Goal: Information Seeking & Learning: Understand process/instructions

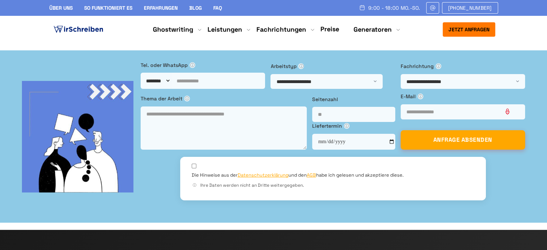
click at [374, 30] on li "Generatoren Themen Generator Zitiergenerator Kostenlose Plagiatsprüfung" at bounding box center [372, 29] width 38 height 9
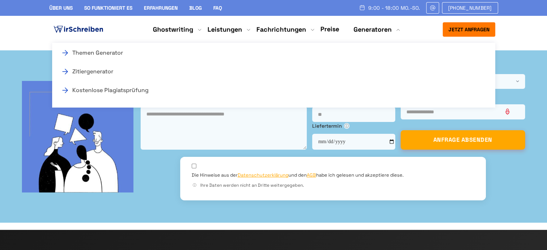
click at [83, 55] on link "Themen Generator" at bounding box center [97, 53] width 72 height 9
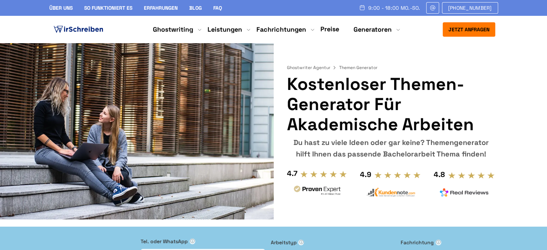
click at [0, 0] on link "Masterarbeit" at bounding box center [0, 0] width 0 height 0
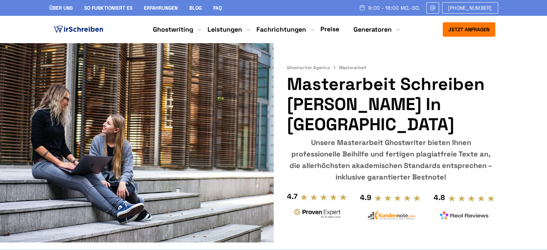
click at [98, 8] on link "So funktioniert es" at bounding box center [108, 8] width 48 height 6
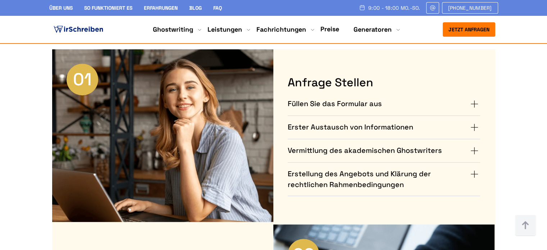
scroll to position [286, 0]
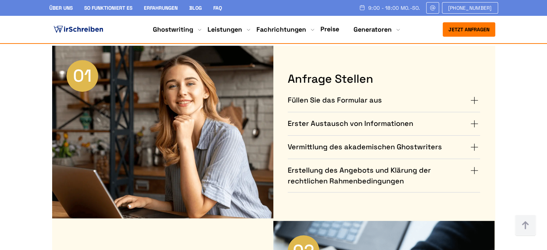
click at [343, 109] on details "Füllen Sie das Formular aus Füllen Sie als Erstes das Auftragsformular aus. Bes…" at bounding box center [383, 100] width 192 height 23
click at [471, 101] on summary "Füllen Sie das Formular aus" at bounding box center [383, 100] width 192 height 11
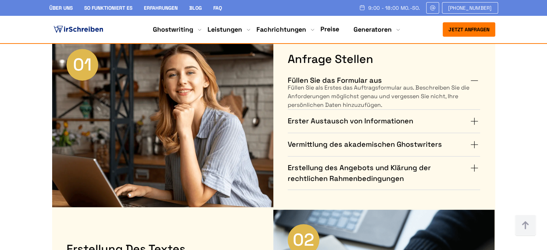
scroll to position [298, 0]
click at [478, 120] on summary "Erster Austausch von Informationen" at bounding box center [383, 120] width 192 height 11
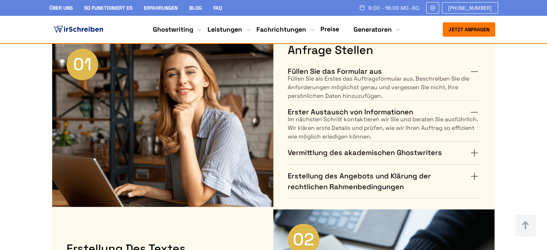
scroll to position [5, 0]
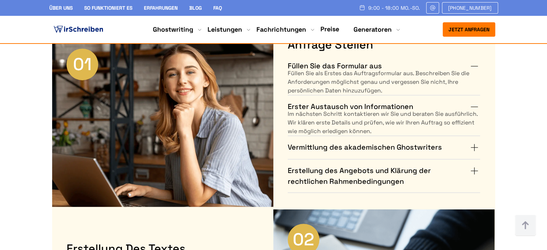
click at [469, 147] on summary "Vermittlung des akademischen Ghostwriters" at bounding box center [383, 147] width 192 height 11
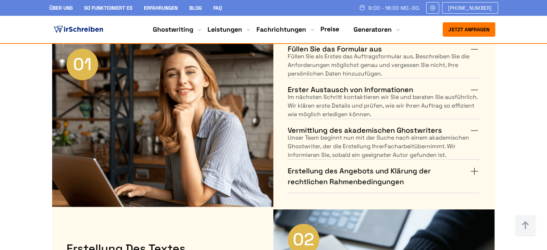
scroll to position [14, 0]
click at [463, 171] on h4 "Erstellung des Angebots und Klärung der rechtlichen Rahmenbedingungen" at bounding box center [377, 176] width 181 height 22
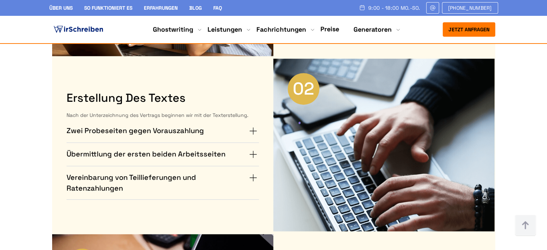
scroll to position [448, 0]
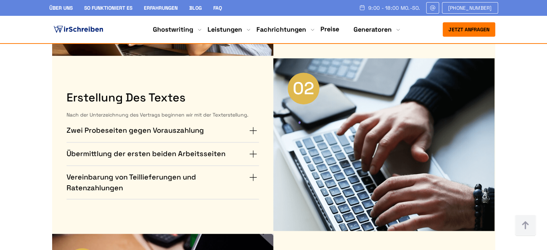
click at [252, 136] on details "Zwei Probeseiten gegen Vorauszahlung Gerne lassen wir Ihnen gegen Vorkasse zwei…" at bounding box center [162, 130] width 192 height 23
click at [249, 129] on summary "Zwei Probeseiten gegen Vorauszahlung" at bounding box center [162, 130] width 192 height 11
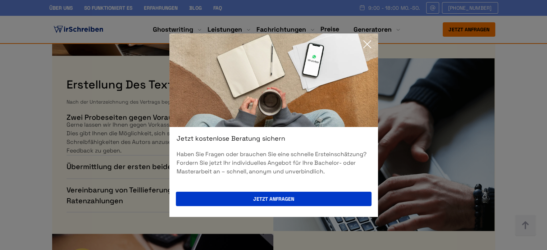
click at [368, 39] on icon at bounding box center [367, 44] width 14 height 14
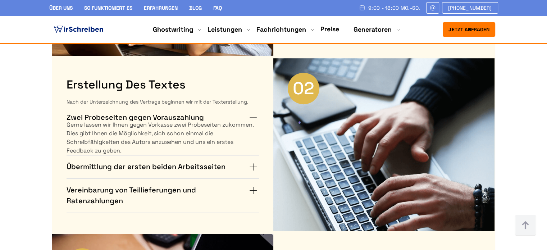
click at [254, 168] on summary "Übermittlung der ersten beiden Arbeitsseiten" at bounding box center [162, 166] width 192 height 11
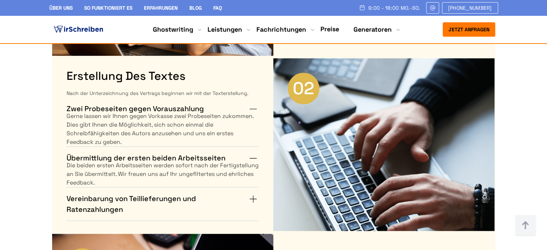
click at [252, 201] on summary "Vereinbarung von Teillieferungen und Ratenzahlungen" at bounding box center [162, 204] width 192 height 22
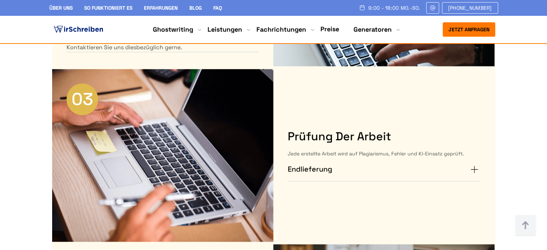
scroll to position [619, 0]
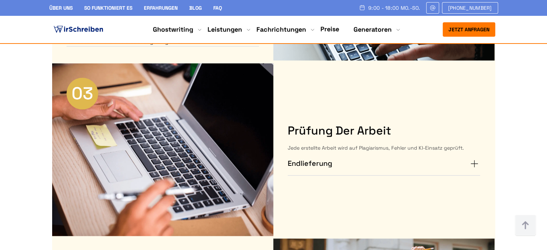
click at [469, 163] on summary "Endlieferung" at bounding box center [383, 163] width 192 height 11
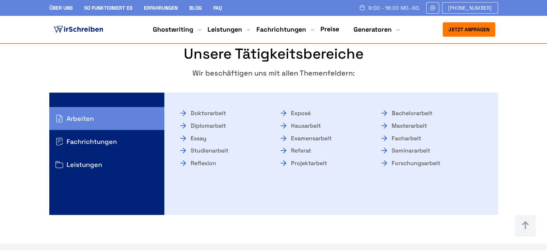
scroll to position [1341, 0]
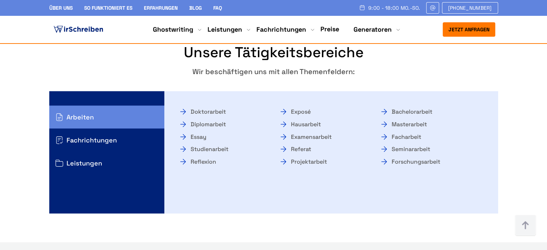
drag, startPoint x: 259, startPoint y: 161, endPoint x: 88, endPoint y: 139, distance: 172.5
click at [88, 139] on div "Arbeiten Fachrichtungen Leistungen" at bounding box center [273, 152] width 448 height 122
click at [88, 139] on button "Fachrichtungen" at bounding box center [106, 139] width 115 height 23
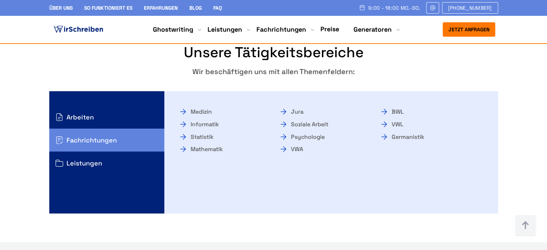
click at [300, 122] on link "Soziale Arbeit" at bounding box center [303, 124] width 49 height 13
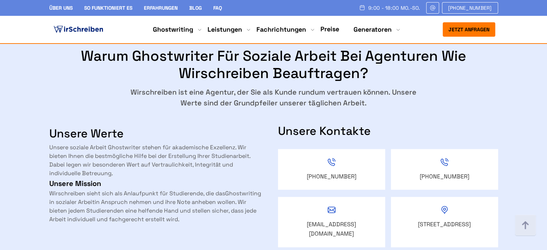
scroll to position [1090, 0]
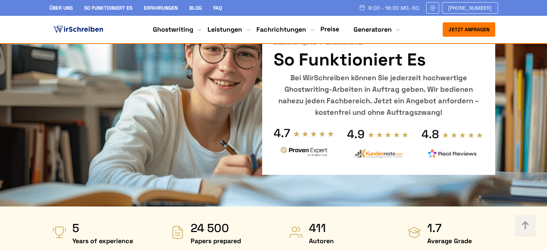
scroll to position [1341, 0]
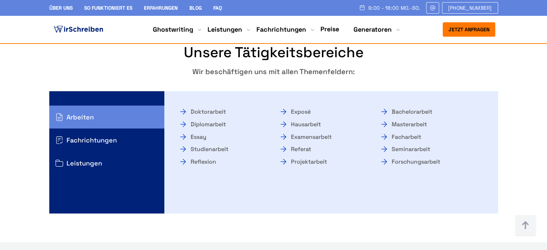
click at [113, 143] on button "Fachrichtungen" at bounding box center [106, 139] width 115 height 23
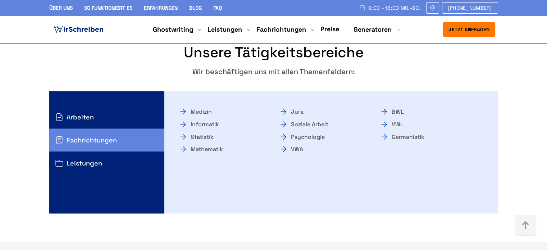
click at [111, 164] on button "Leistungen" at bounding box center [106, 162] width 115 height 23
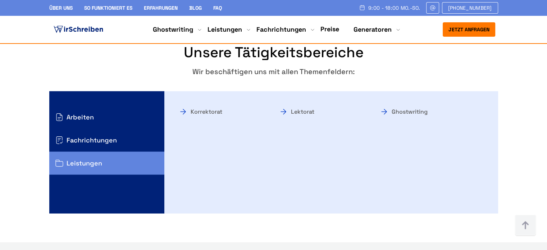
click at [110, 138] on button "Fachrichtungen" at bounding box center [106, 139] width 115 height 23
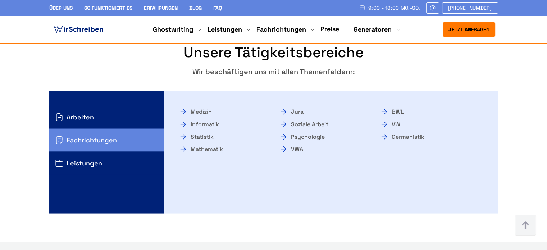
click at [398, 112] on link "BWL" at bounding box center [391, 111] width 24 height 13
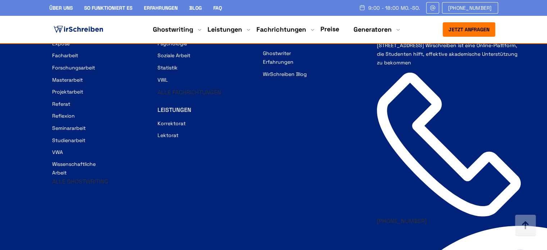
scroll to position [4607, 0]
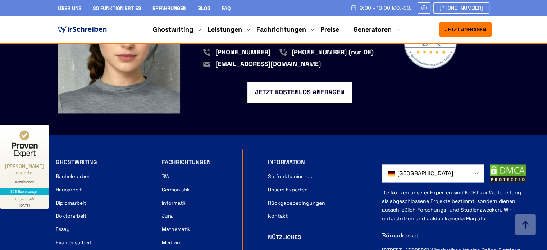
scroll to position [1023, 0]
